Goal: Book appointment/travel/reservation

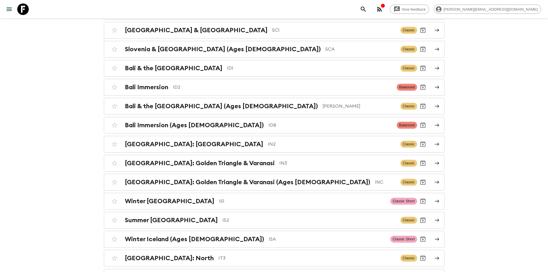
scroll to position [1073, 0]
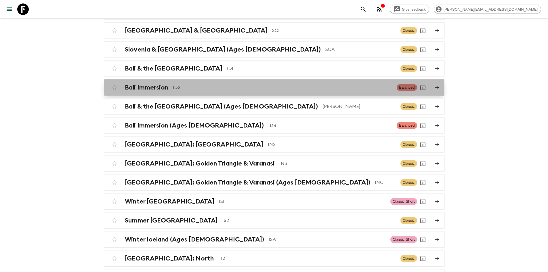
click at [143, 84] on h2 "Bali Immersion" at bounding box center [146, 87] width 43 height 7
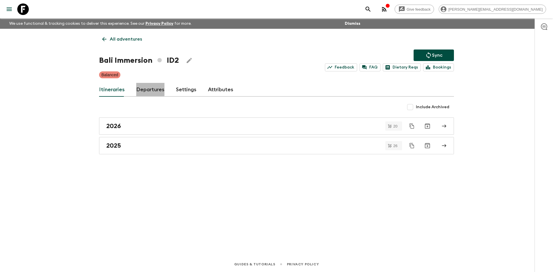
click at [145, 88] on link "Departures" at bounding box center [150, 90] width 28 height 14
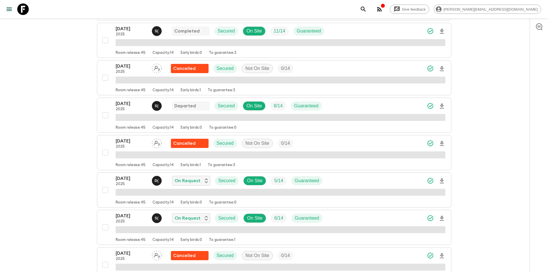
scroll to position [155, 0]
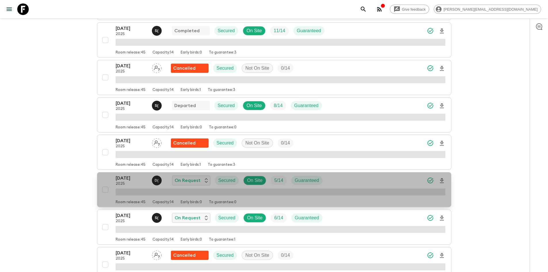
click at [137, 177] on p "[DATE]" at bounding box center [132, 178] width 32 height 7
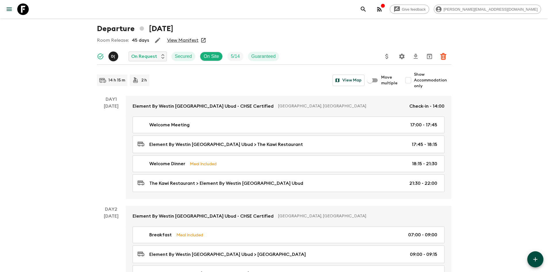
scroll to position [26, 0]
click at [409, 79] on input "Show Accommodation only" at bounding box center [409, 81] width 12 height 12
checkbox input "true"
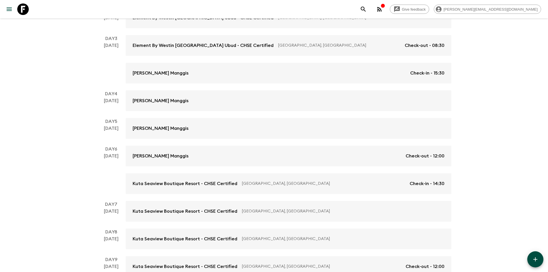
scroll to position [143, 0]
